Goal: Task Accomplishment & Management: Manage account settings

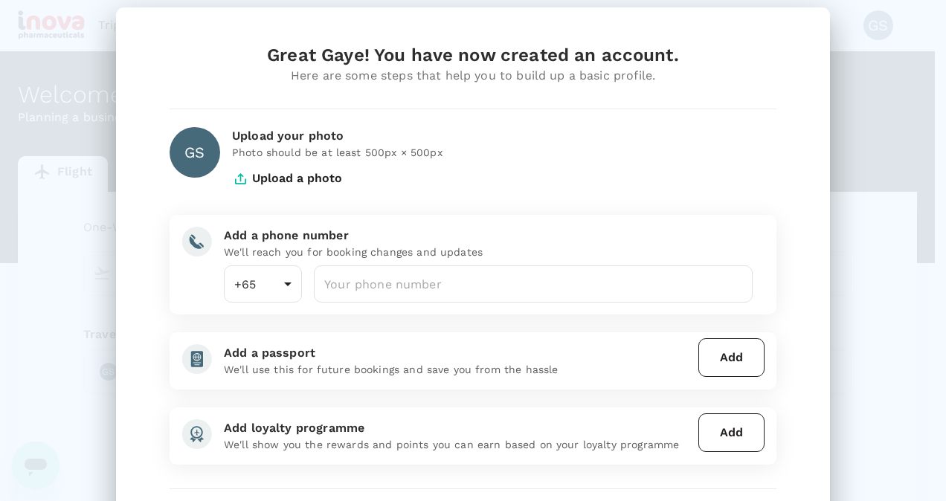
scroll to position [19, 0]
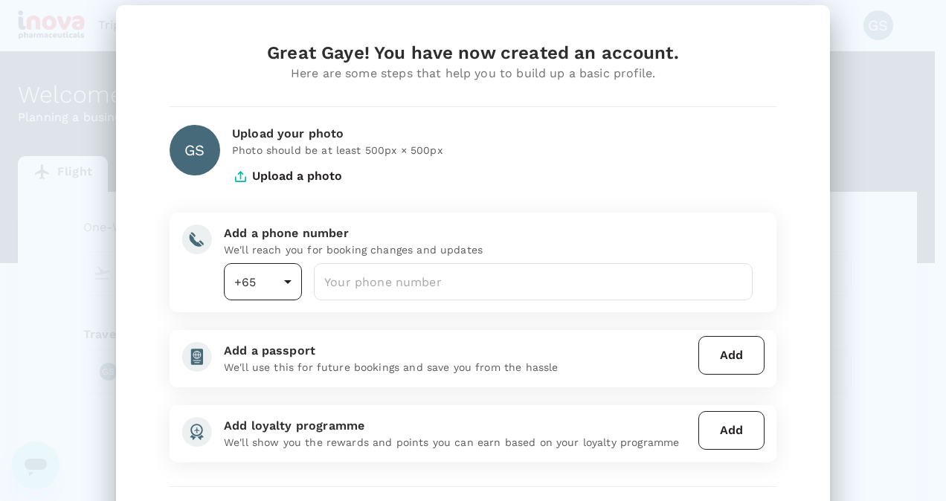
click at [285, 277] on body "Trips Book Risk & Restrictions GS Welcome , Gaye . Planning a business trip? Ge…" at bounding box center [473, 305] width 946 height 610
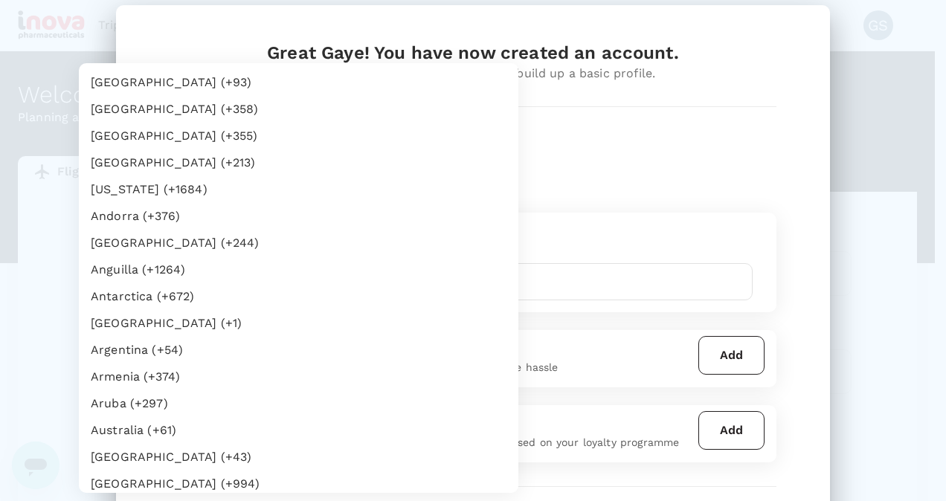
scroll to position [118, 0]
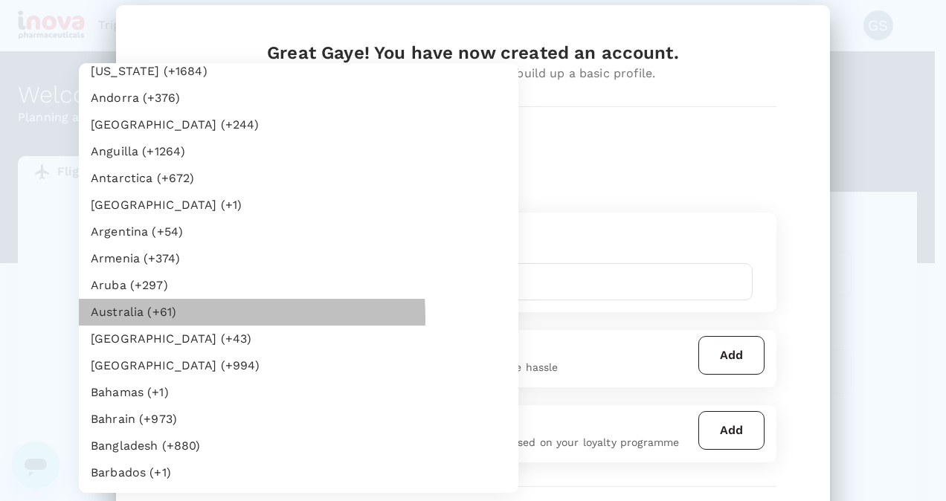
click at [134, 318] on li "Australia (+61)" at bounding box center [298, 312] width 439 height 27
type input "61"
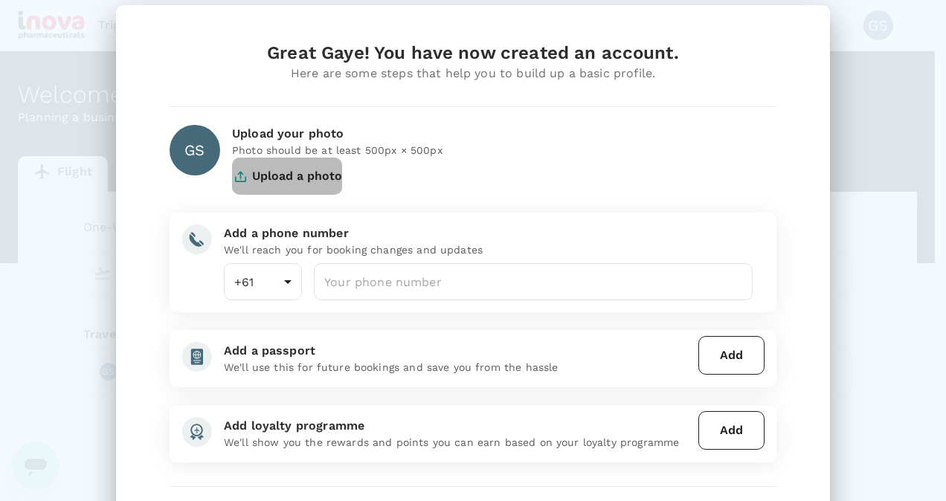
click at [314, 172] on button "Upload a photo" at bounding box center [287, 176] width 110 height 37
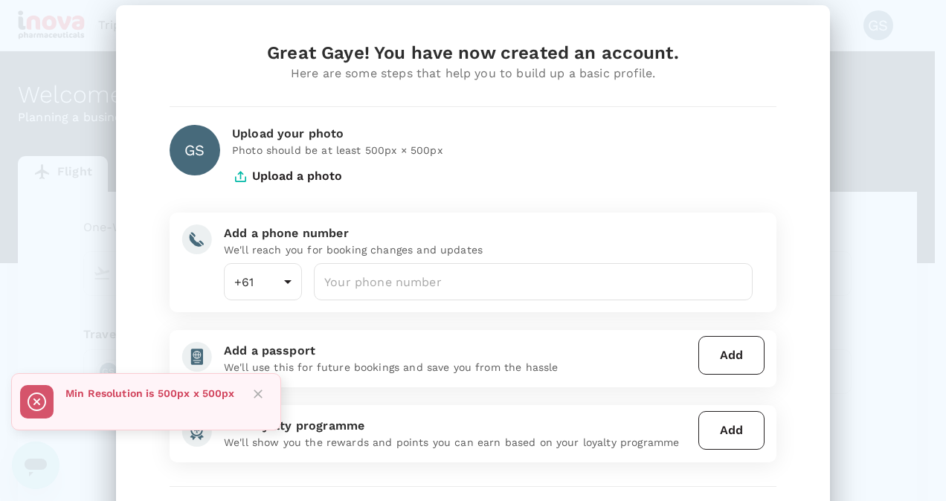
click at [256, 393] on icon "Close" at bounding box center [257, 394] width 9 height 9
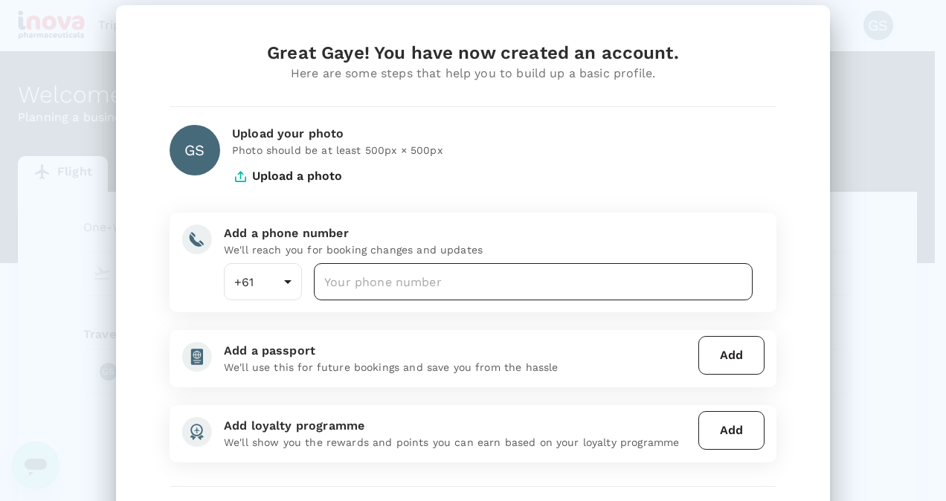
click at [380, 290] on input "number" at bounding box center [533, 281] width 439 height 37
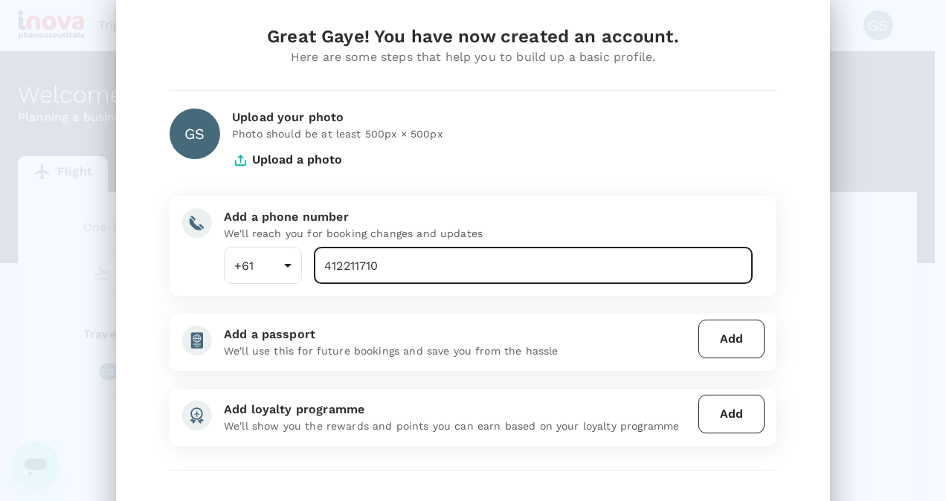
scroll to position [56, 0]
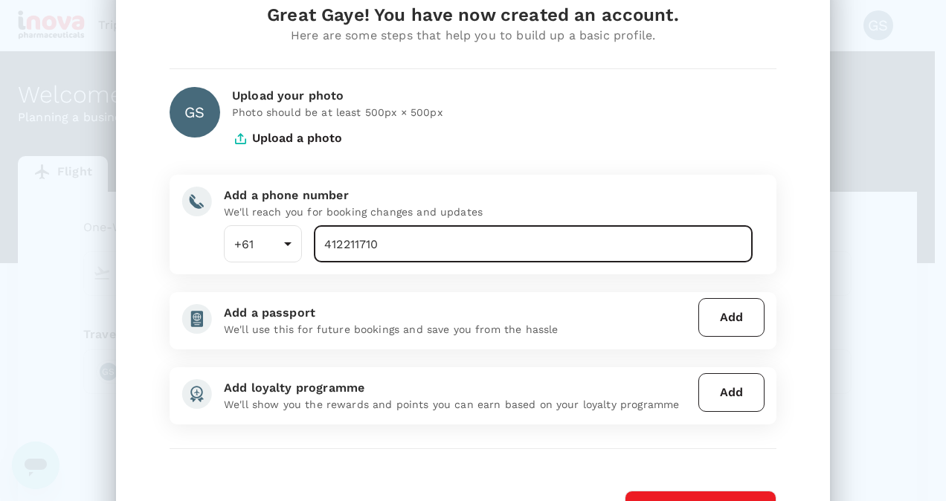
type input "412211710"
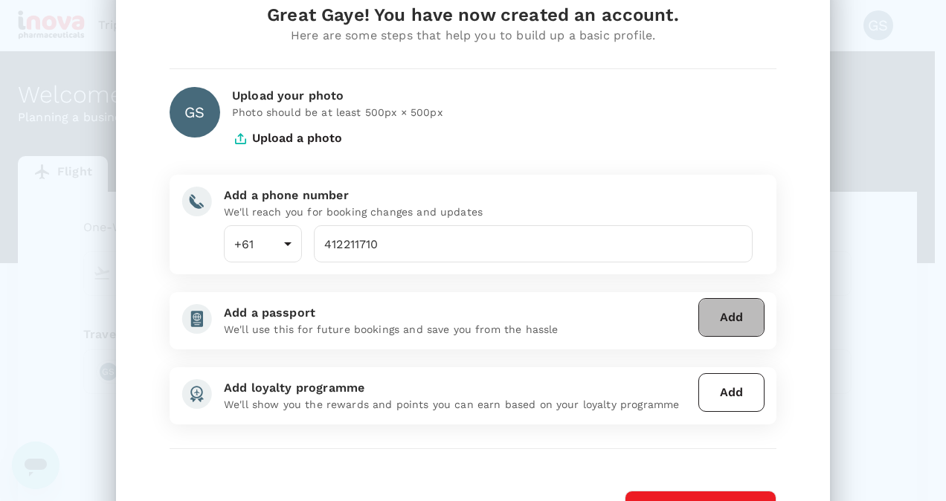
click at [731, 320] on button "Add" at bounding box center [731, 317] width 66 height 39
